Goal: Communication & Community: Answer question/provide support

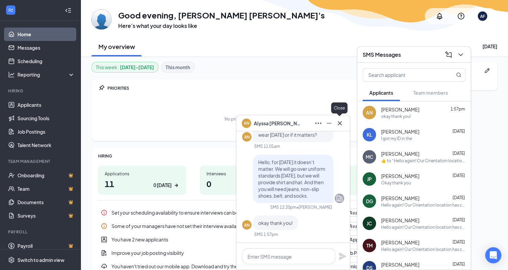
click at [338, 123] on icon "Cross" at bounding box center [339, 123] width 8 height 8
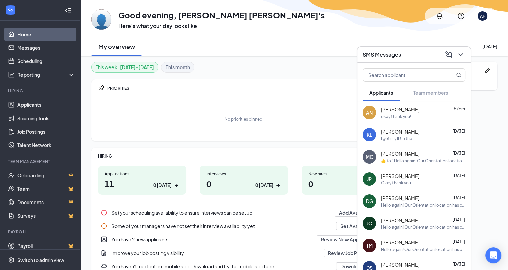
click at [384, 60] on div "SMS Messages" at bounding box center [413, 55] width 113 height 16
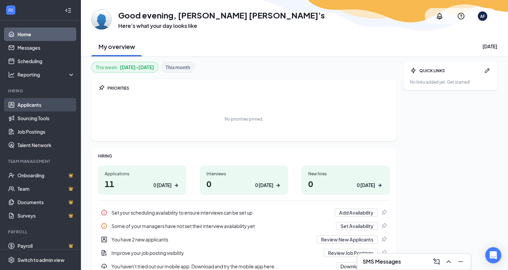
click at [28, 106] on link "Applicants" at bounding box center [45, 104] width 57 height 13
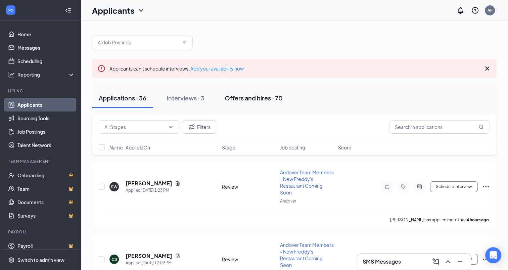
click at [252, 100] on div "Offers and hires · 70" at bounding box center [253, 98] width 58 height 8
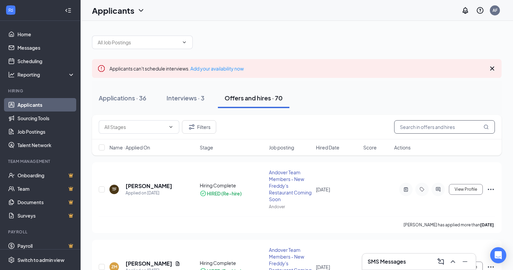
click at [455, 126] on input "text" at bounding box center [444, 126] width 101 height 13
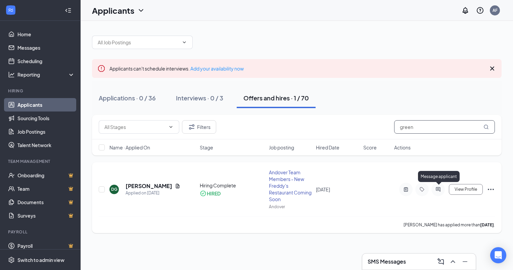
type input "green"
click at [439, 189] on icon "ActiveChat" at bounding box center [437, 189] width 4 height 4
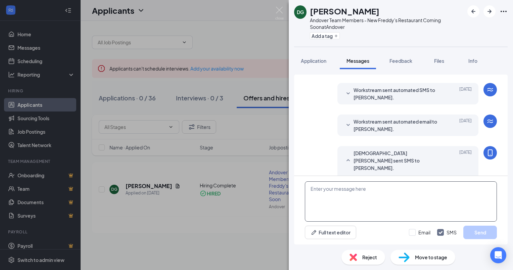
click at [398, 205] on textarea at bounding box center [401, 201] width 192 height 40
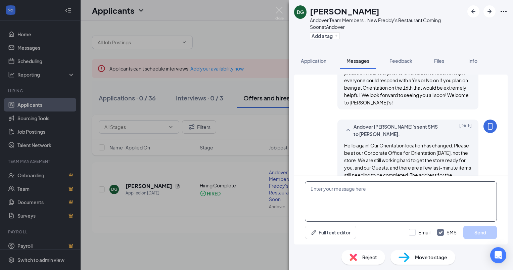
scroll to position [390, 0]
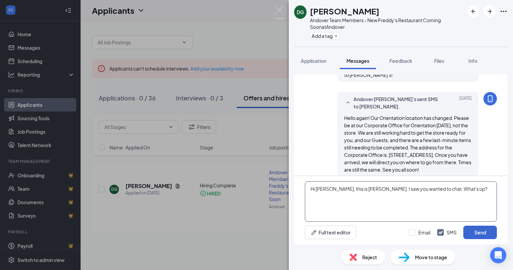
type textarea "Hi Damian, this is Kimberly. I saw you wanted to chat. What's up?"
click at [478, 231] on button "Send" at bounding box center [480, 231] width 34 height 13
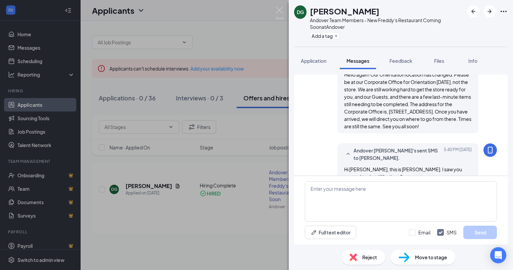
scroll to position [440, 0]
